Goal: Task Accomplishment & Management: Manage account settings

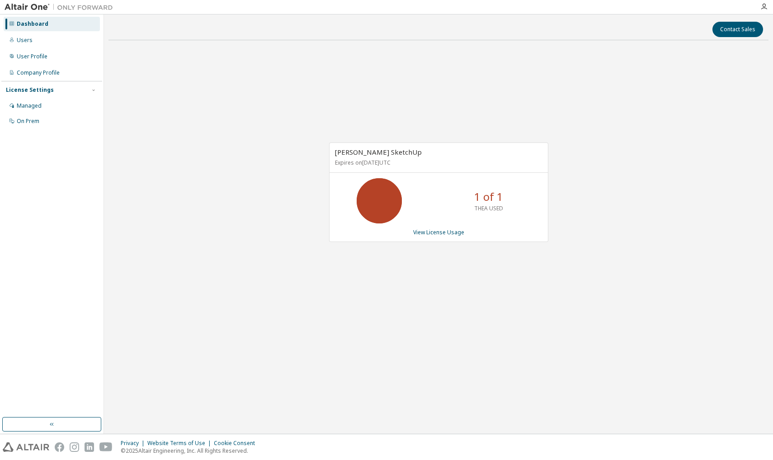
click at [482, 200] on p "1 of 1" at bounding box center [488, 196] width 29 height 15
click at [452, 231] on link "View License Usage" at bounding box center [438, 232] width 51 height 8
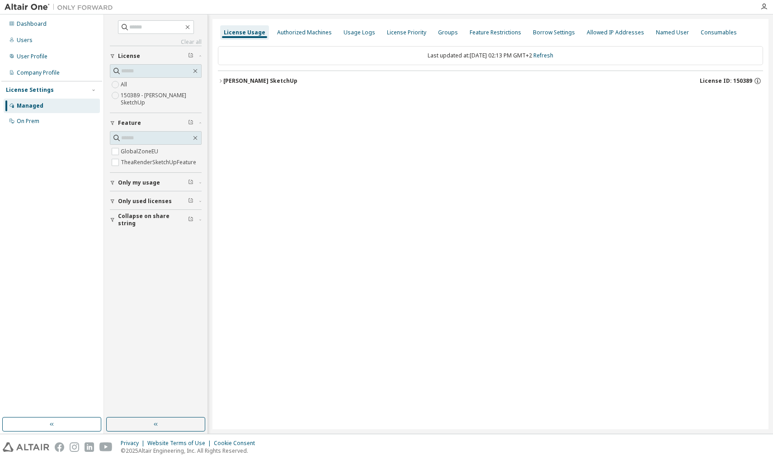
click at [226, 81] on div "[PERSON_NAME] SketchUp" at bounding box center [260, 80] width 74 height 7
click at [232, 118] on div "TheaRenderSketchUpFeature" at bounding box center [274, 118] width 86 height 8
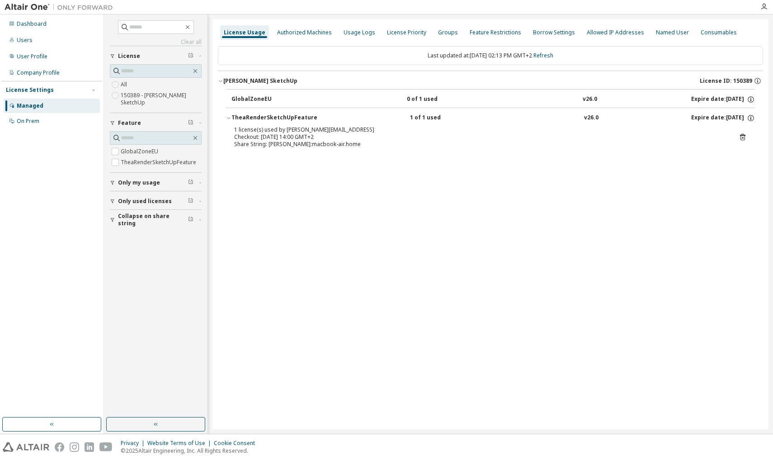
click at [149, 203] on span "Only used licenses" at bounding box center [145, 200] width 54 height 7
click at [130, 103] on label "150389 - [PERSON_NAME] SketchUp" at bounding box center [161, 99] width 81 height 18
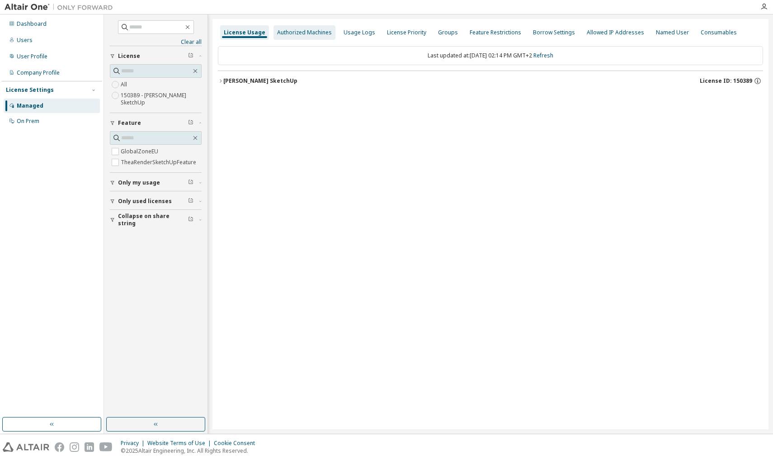
click at [306, 33] on div "Authorized Machines" at bounding box center [304, 32] width 55 height 7
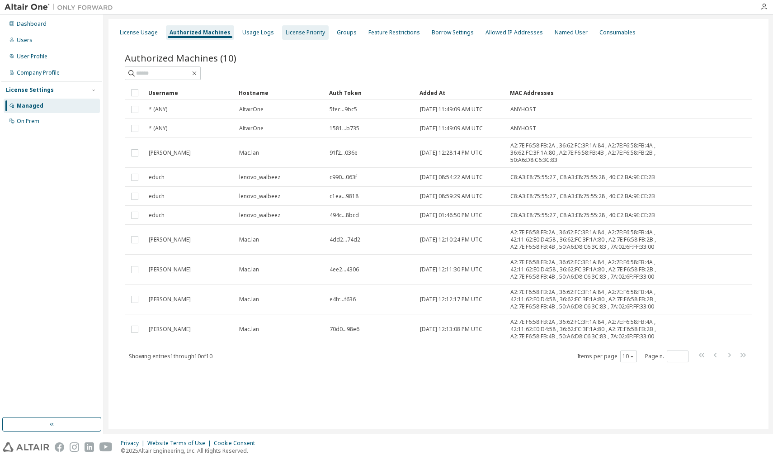
click at [310, 33] on div "License Priority" at bounding box center [305, 32] width 39 height 7
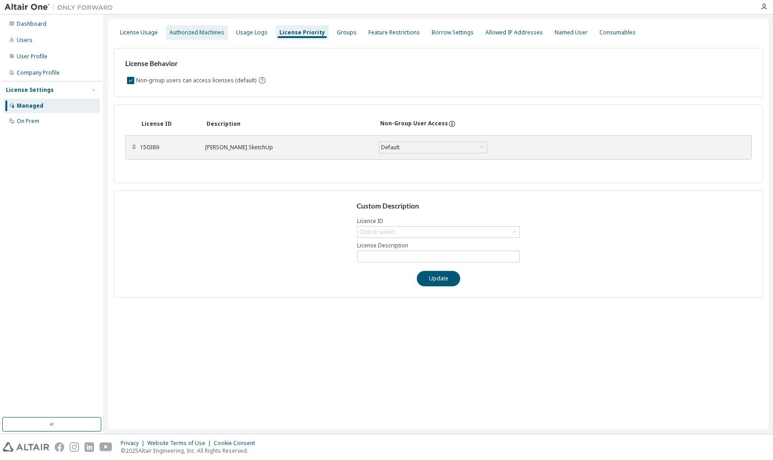
click at [209, 36] on div "Authorized Machines" at bounding box center [196, 32] width 55 height 7
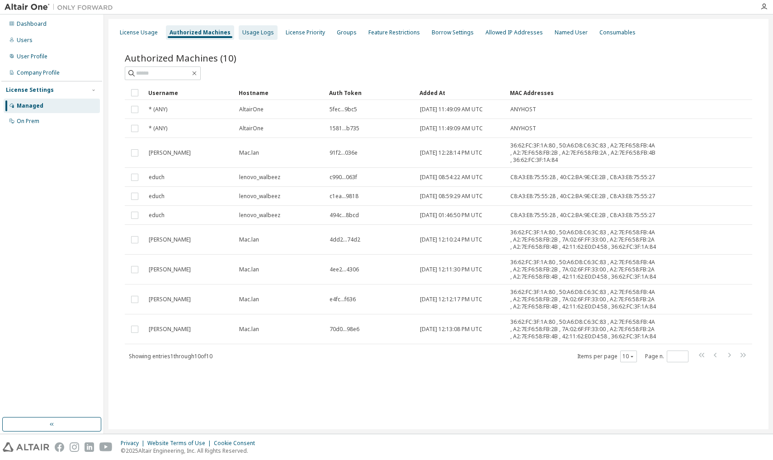
click at [266, 33] on div "Usage Logs" at bounding box center [258, 32] width 32 height 7
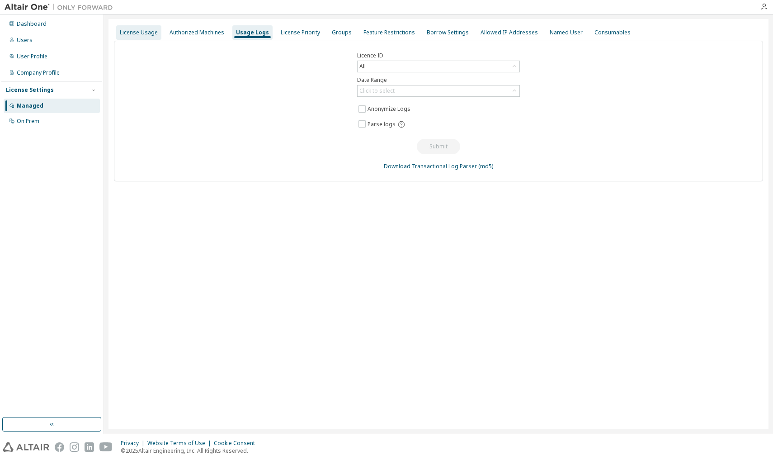
click at [151, 33] on div "License Usage" at bounding box center [139, 32] width 38 height 7
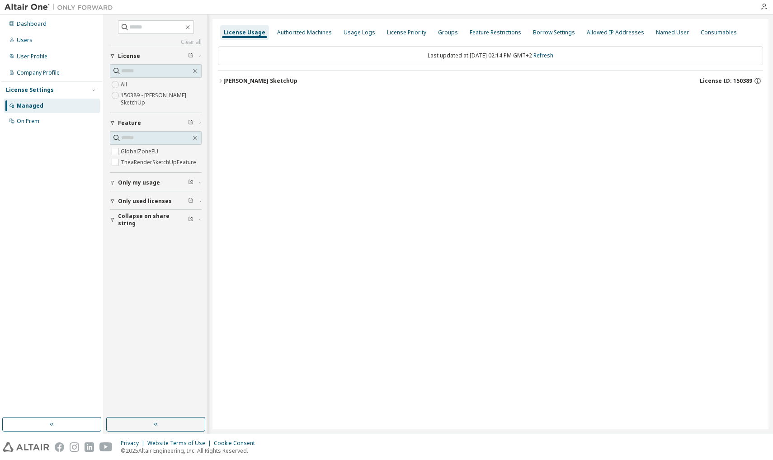
click at [235, 80] on div "[PERSON_NAME] SketchUp" at bounding box center [260, 80] width 74 height 7
click at [288, 114] on div "TheaRenderSketchUpFeature" at bounding box center [274, 118] width 86 height 8
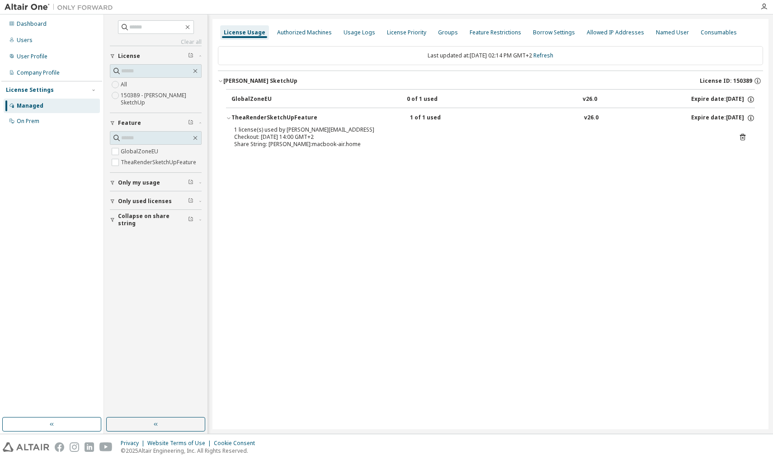
click at [744, 136] on icon at bounding box center [742, 137] width 8 height 8
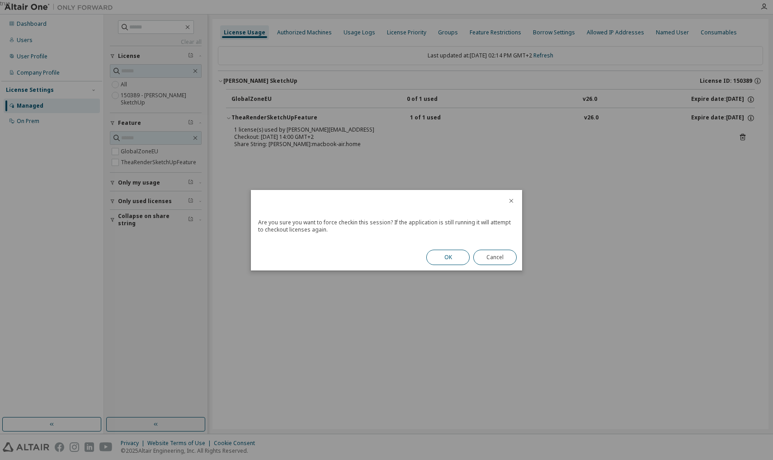
click at [440, 254] on button "OK" at bounding box center [447, 256] width 43 height 15
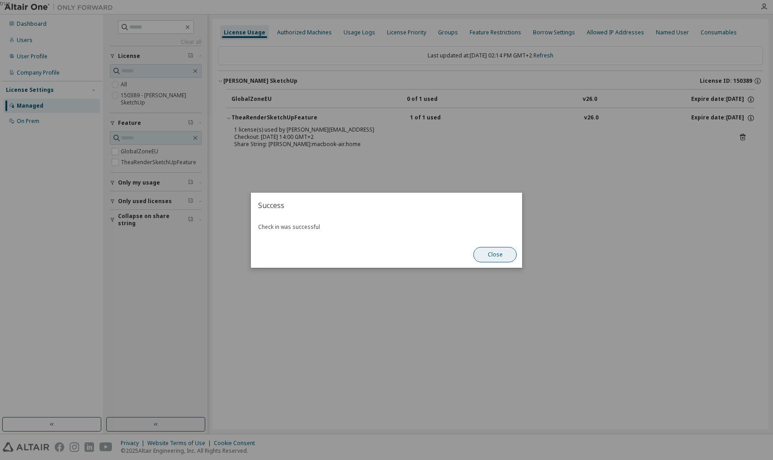
click at [494, 258] on button "Close" at bounding box center [494, 254] width 43 height 15
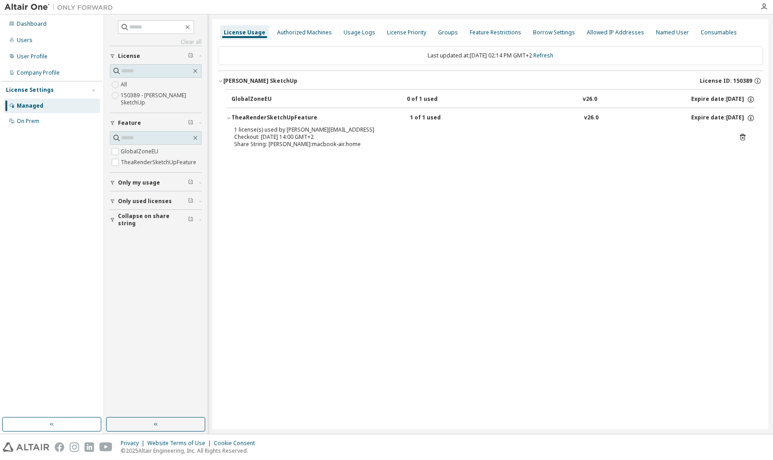
click at [742, 137] on icon at bounding box center [742, 137] width 2 height 2
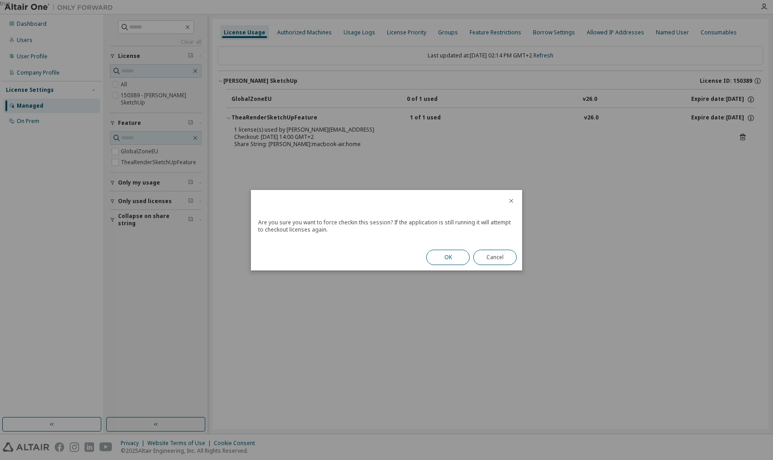
click at [465, 260] on button "OK" at bounding box center [447, 256] width 43 height 15
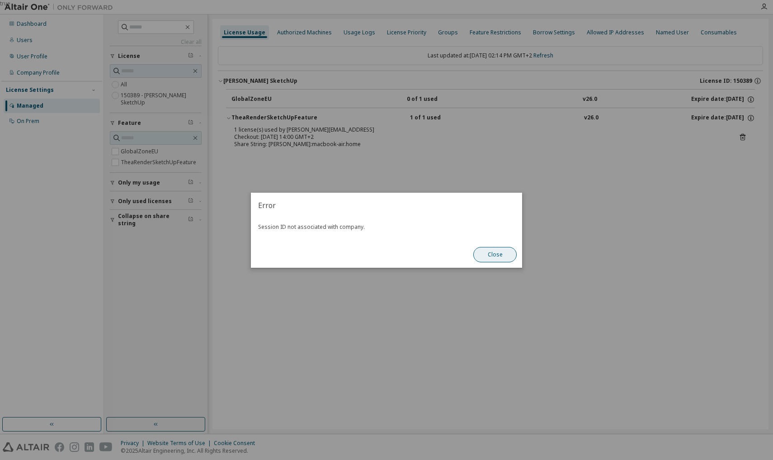
click at [510, 249] on button "Close" at bounding box center [494, 254] width 43 height 15
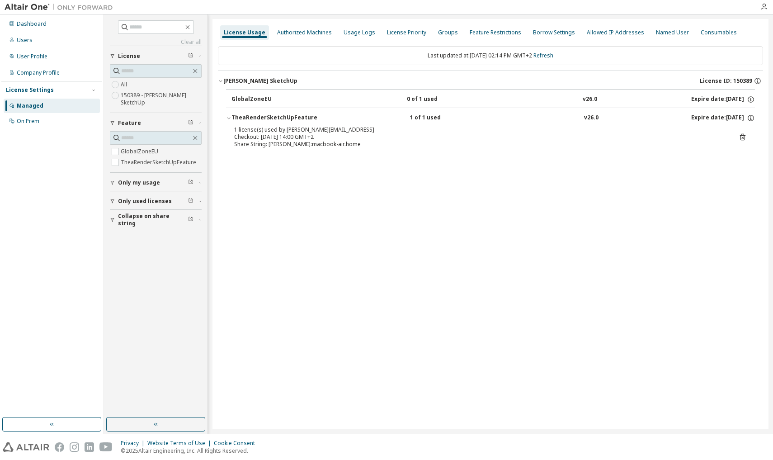
click at [142, 178] on button "Only my usage" at bounding box center [156, 183] width 92 height 20
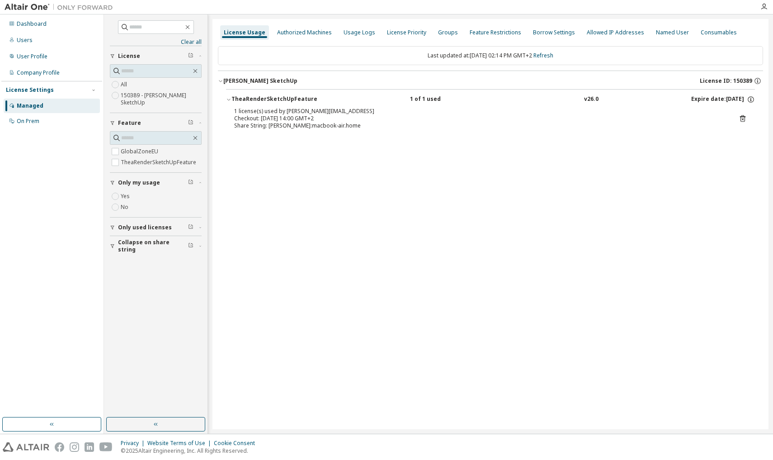
click at [325, 198] on div "License Usage Authorized Machines Usage Logs License Priority Groups Feature Re…" at bounding box center [490, 224] width 556 height 410
click at [166, 232] on button "Only used licenses" at bounding box center [156, 227] width 92 height 20
click at [31, 45] on div "Users" at bounding box center [52, 40] width 96 height 14
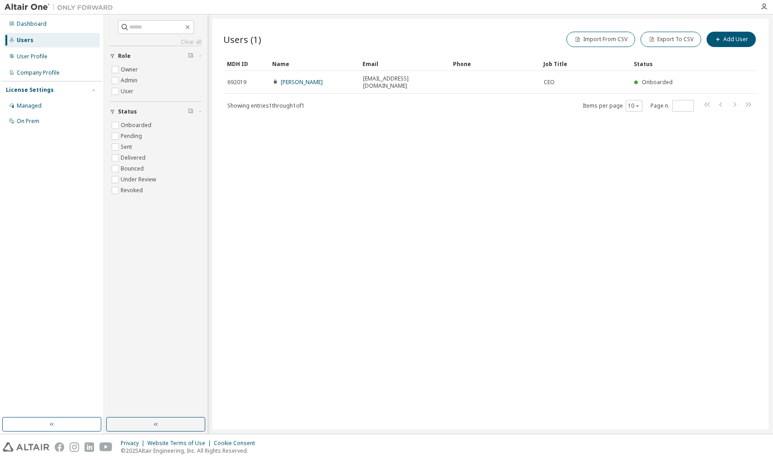
click at [314, 91] on div "MDH ID Name Email Phone Job Title Status 692019 [PERSON_NAME] [PERSON_NAME][EMA…" at bounding box center [490, 84] width 534 height 56
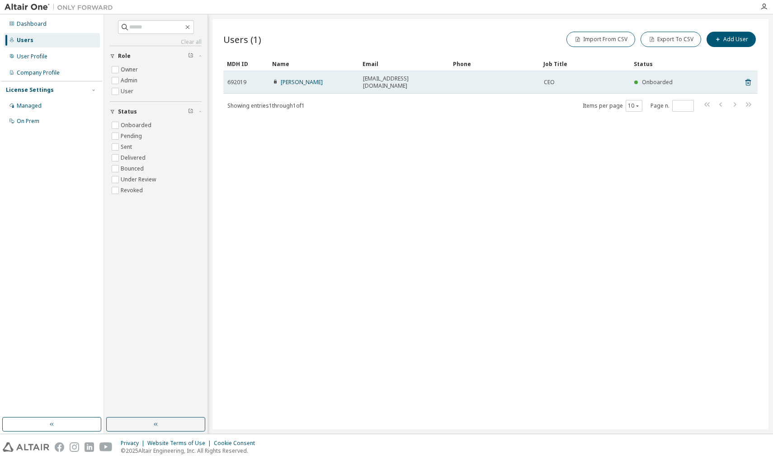
click at [367, 80] on span "[EMAIL_ADDRESS][DOMAIN_NAME]" at bounding box center [404, 82] width 82 height 14
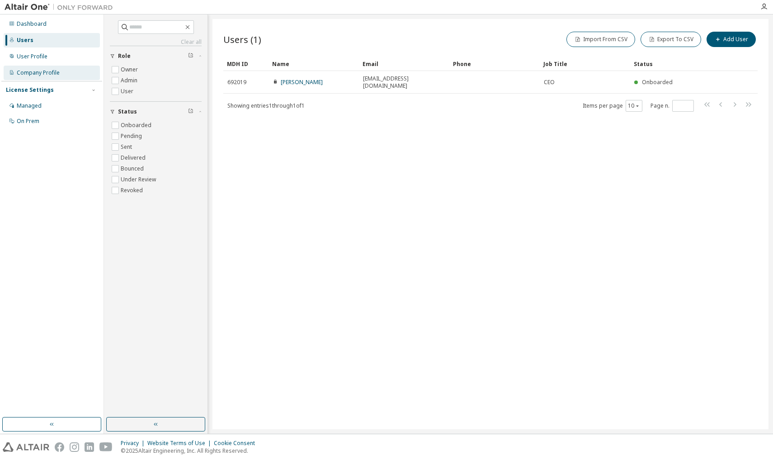
click at [40, 68] on div "Company Profile" at bounding box center [52, 73] width 96 height 14
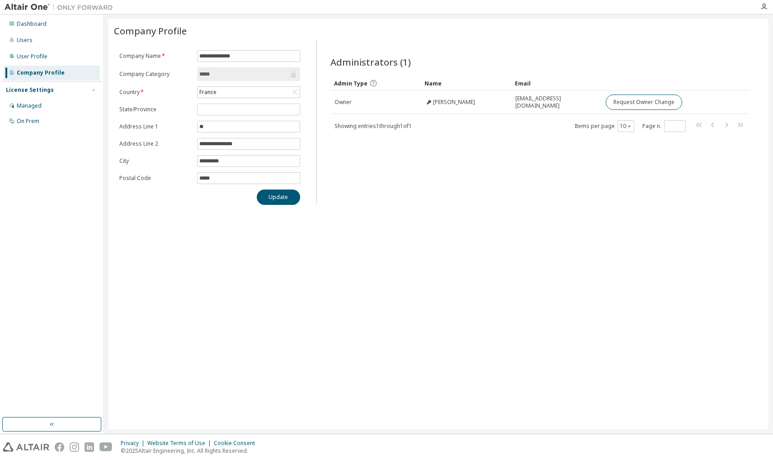
click at [254, 73] on input "*****" at bounding box center [243, 74] width 89 height 9
click at [68, 107] on div "Managed" at bounding box center [52, 106] width 96 height 14
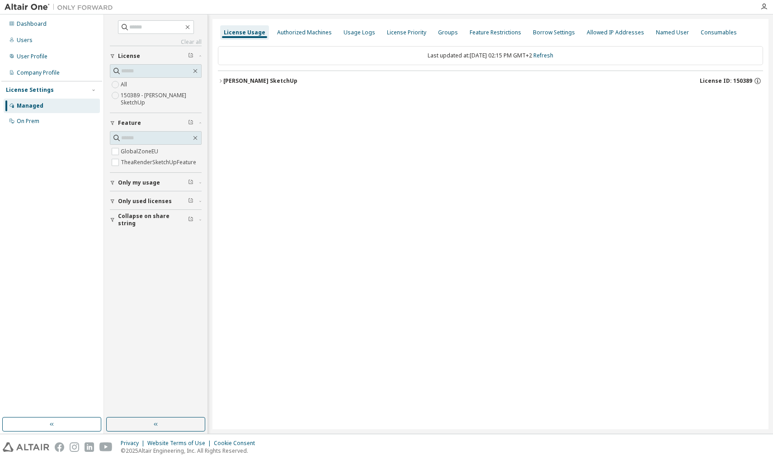
click at [270, 84] on div "[PERSON_NAME] SketchUp" at bounding box center [260, 80] width 74 height 7
